Goal: Task Accomplishment & Management: Manage account settings

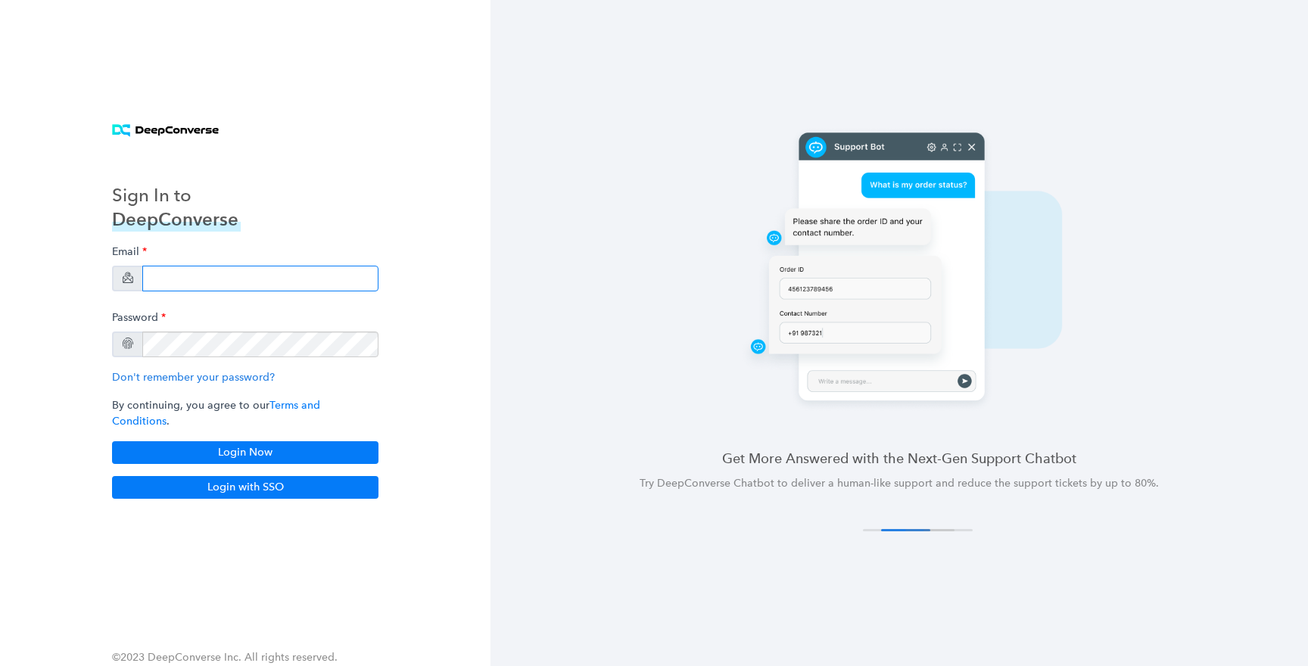
click at [213, 290] on input "email" at bounding box center [260, 279] width 236 height 26
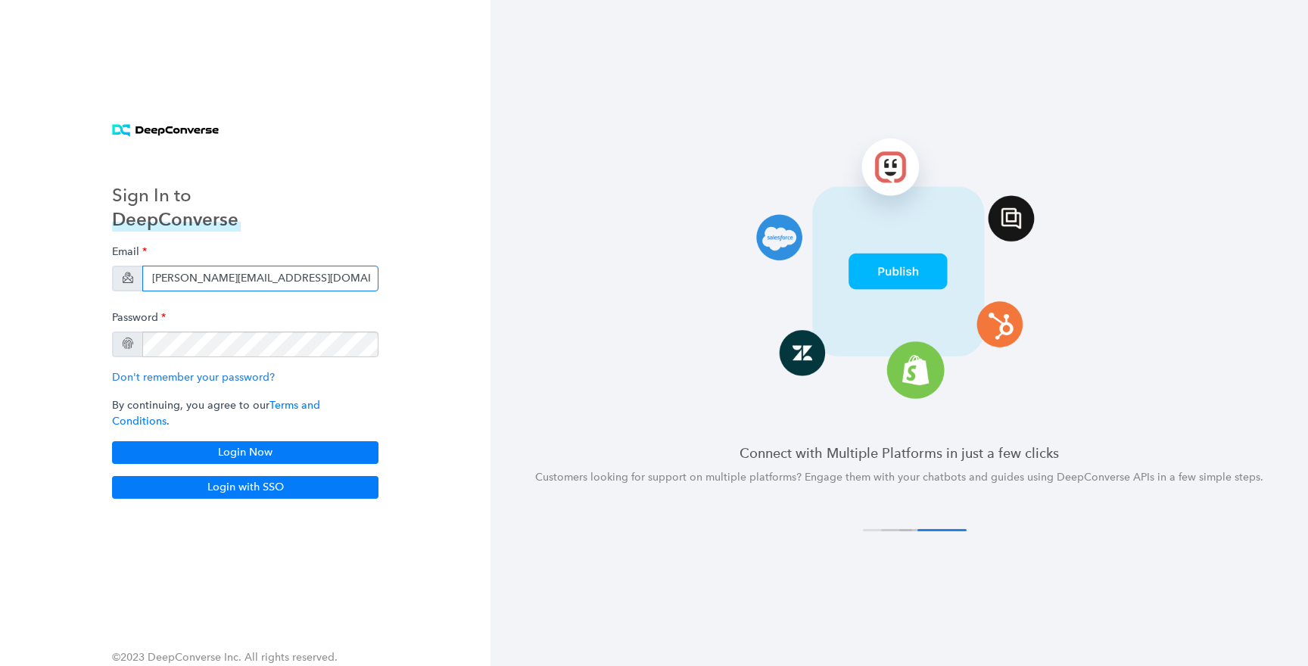
click at [292, 282] on input "[PERSON_NAME][EMAIL_ADDRESS][DOMAIN_NAME]" at bounding box center [260, 279] width 236 height 26
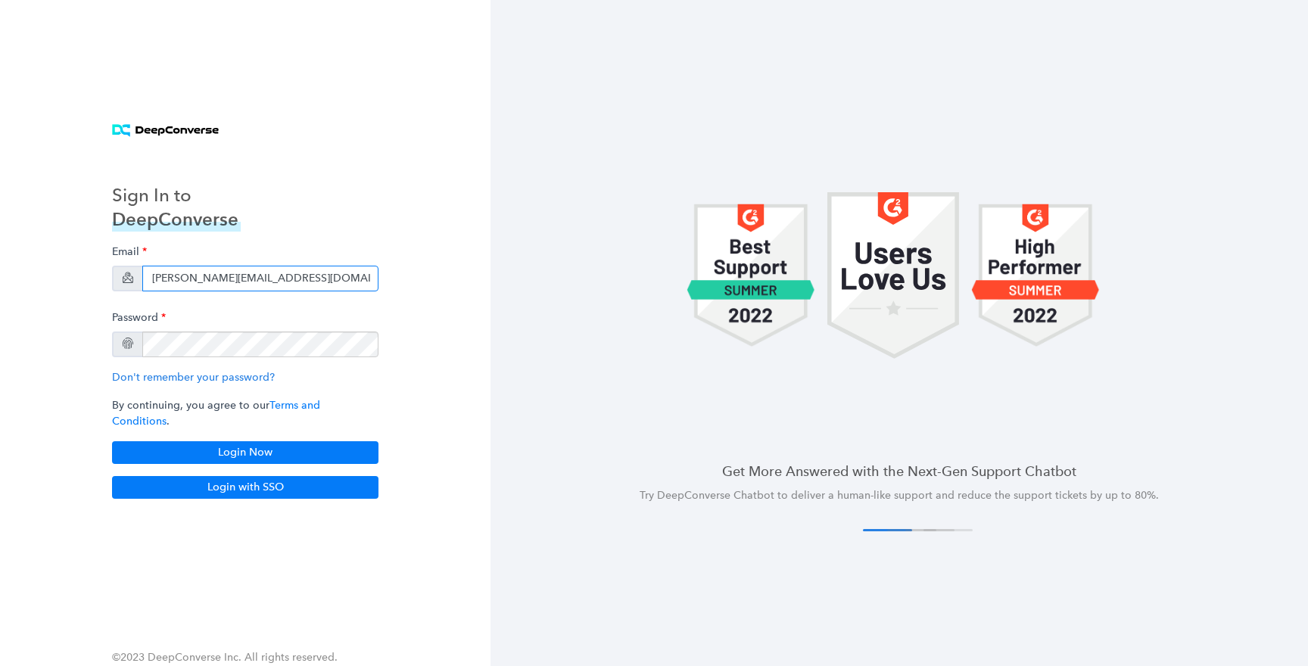
type input "[PERSON_NAME][EMAIL_ADDRESS][DOMAIN_NAME]"
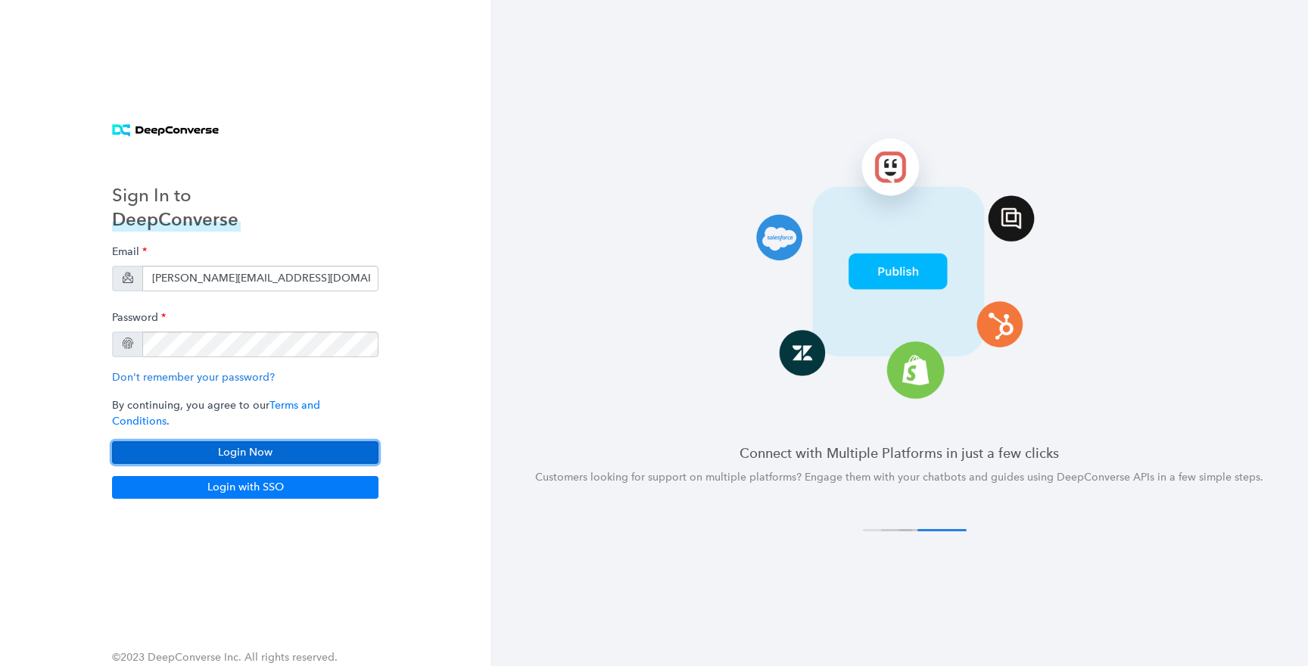
click at [281, 441] on button "Login Now" at bounding box center [245, 452] width 267 height 23
